Goal: Task Accomplishment & Management: Manage account settings

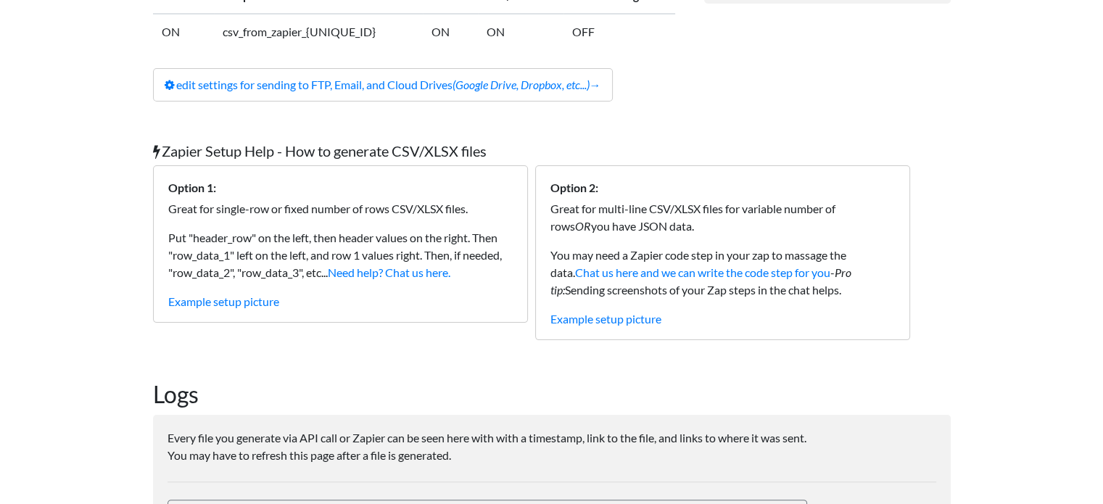
scroll to position [347, 0]
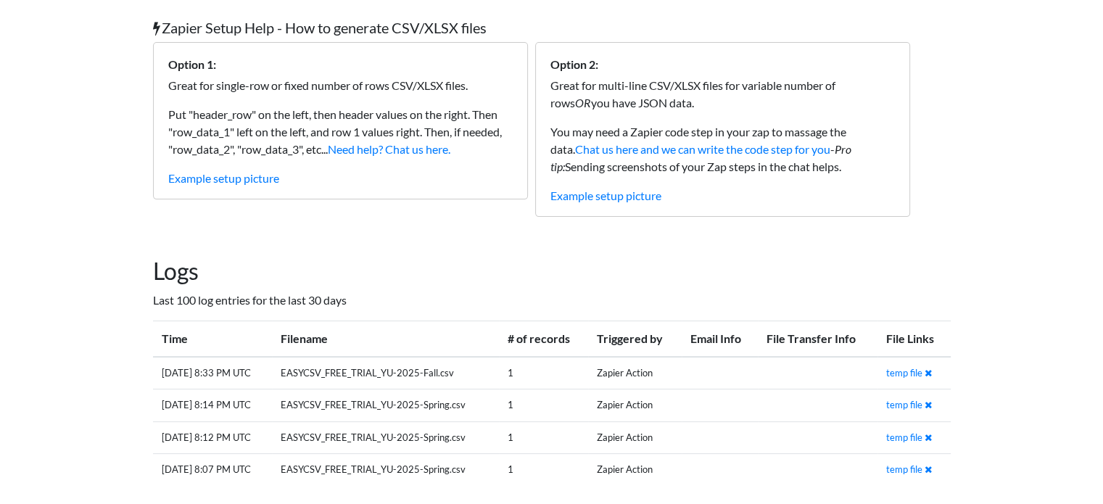
scroll to position [316, 0]
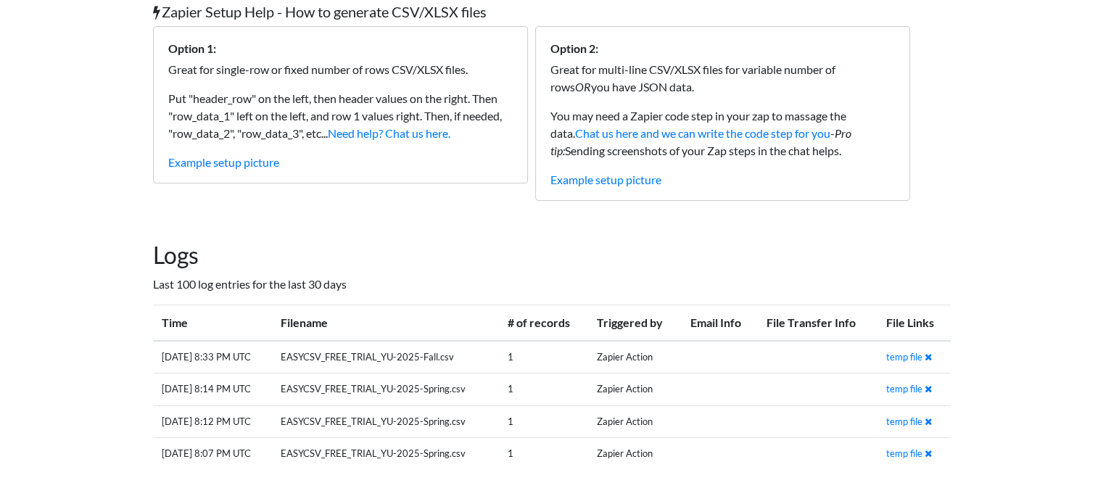
click at [807, 318] on th "File Transfer Info" at bounding box center [818, 323] width 120 height 36
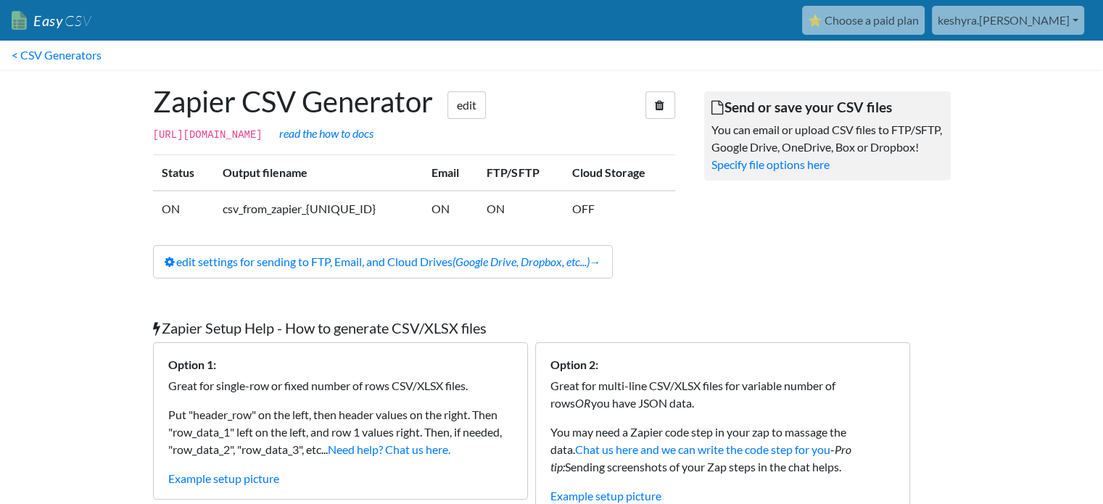
click at [1037, 18] on link "keshyra.[PERSON_NAME]" at bounding box center [1008, 20] width 152 height 29
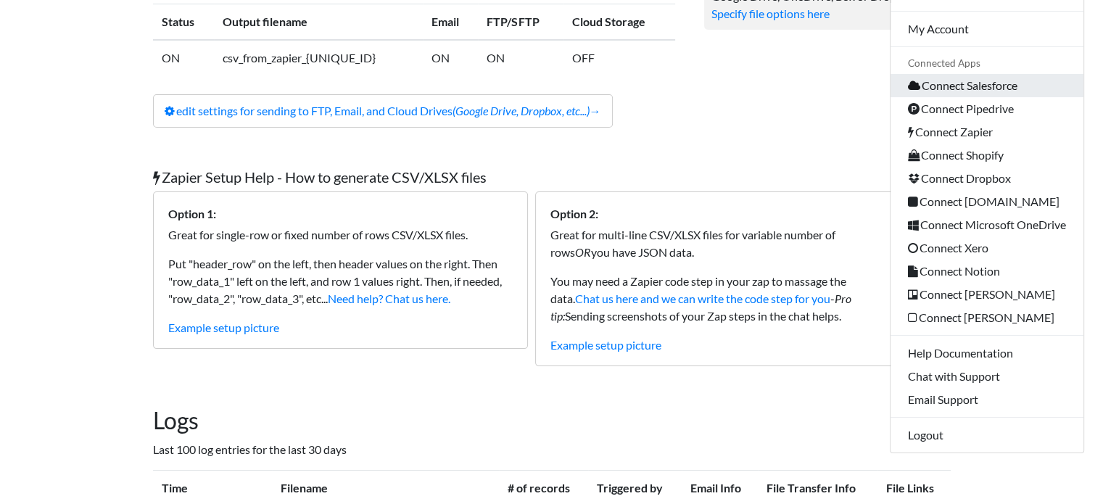
scroll to position [152, 0]
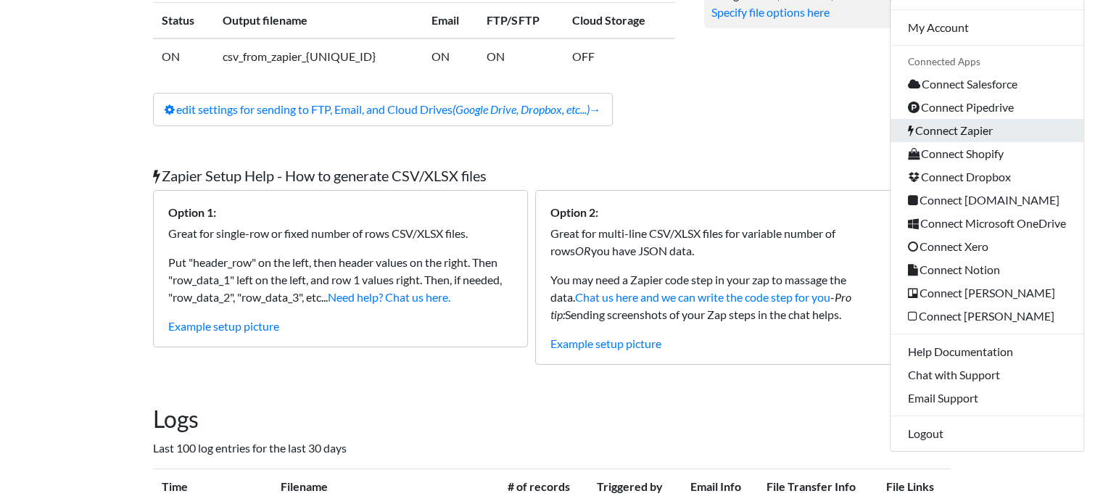
click at [970, 130] on link "Connect Zapier" at bounding box center [986, 130] width 193 height 23
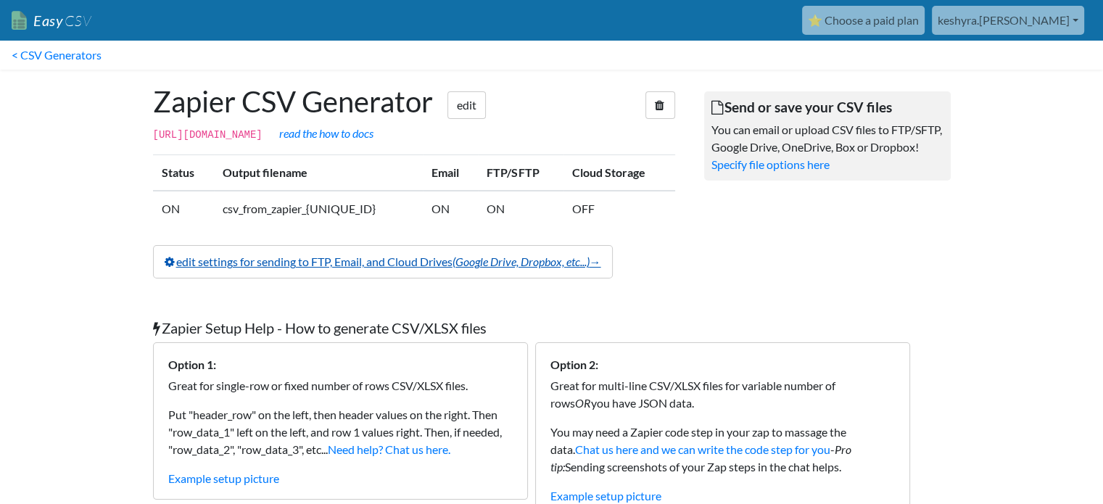
click at [392, 268] on link "edit settings for sending to FTP, Email, and Cloud Drives (Google Drive, Dropbo…" at bounding box center [383, 261] width 460 height 33
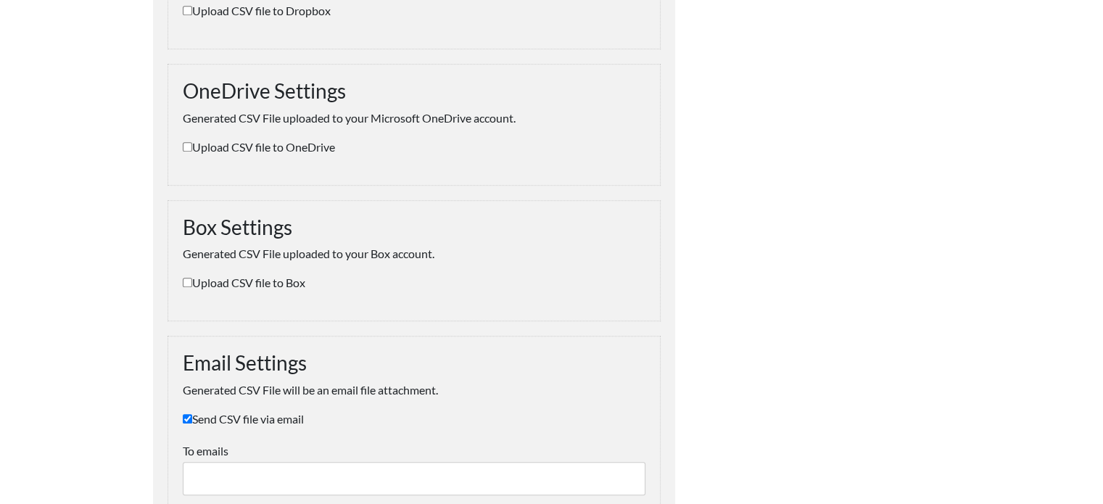
scroll to position [983, 0]
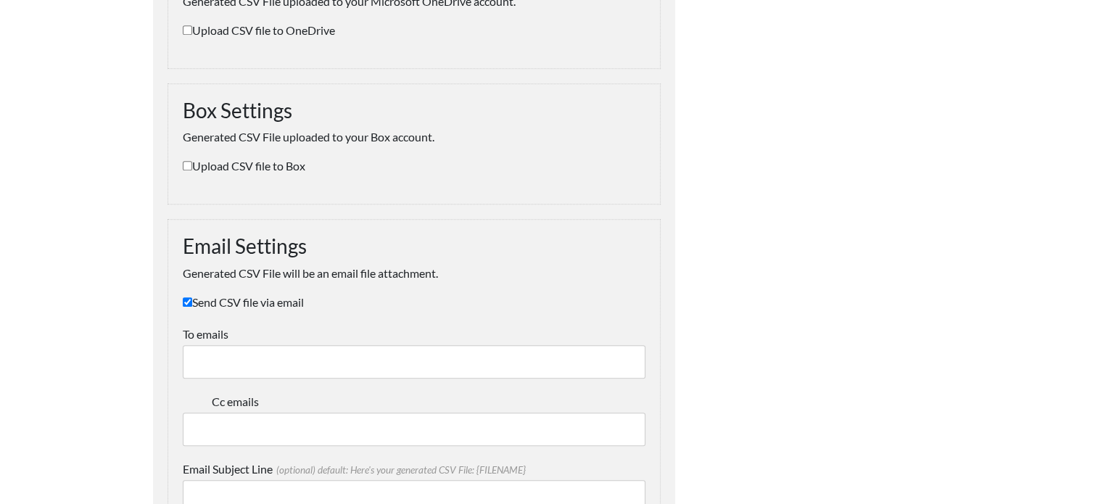
click at [289, 304] on label "Send CSV file via email" at bounding box center [414, 302] width 463 height 17
click at [192, 304] on input "Send CSV file via email" at bounding box center [187, 301] width 9 height 9
checkbox input "false"
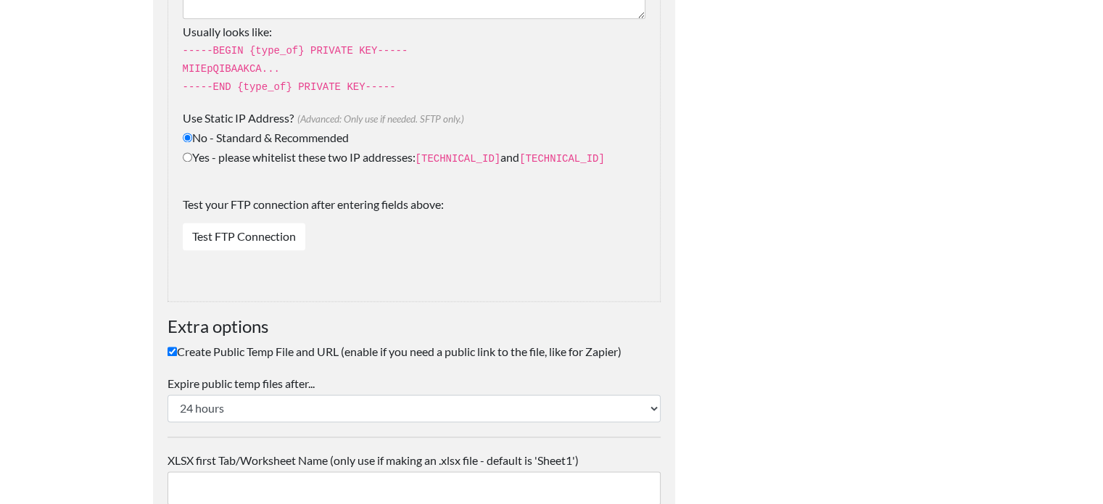
scroll to position [2155, 0]
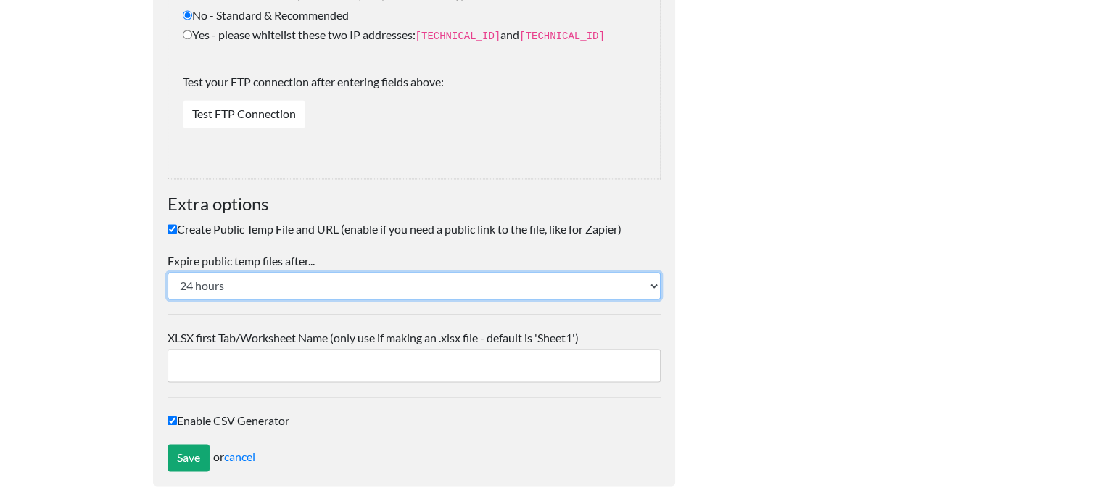
click at [319, 282] on select "24 hours 10-20 minutes" at bounding box center [413, 286] width 493 height 28
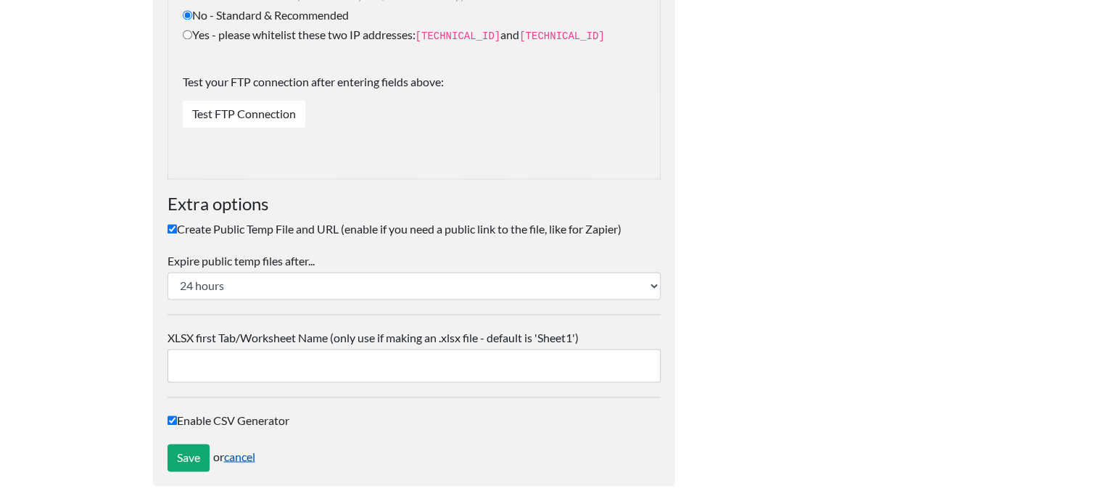
click at [240, 452] on link "cancel" at bounding box center [239, 456] width 31 height 14
